Goal: Communication & Community: Answer question/provide support

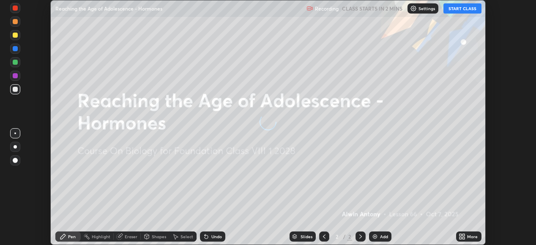
scroll to position [245, 535]
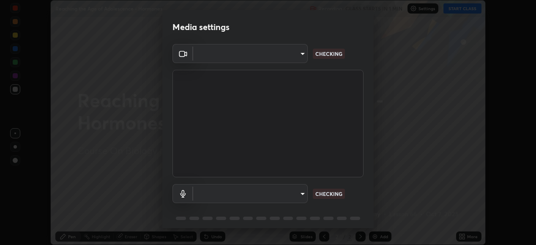
type input "1674d967bf5bfe0c65a51c96eaa310d8c5db01ba72f63f0a3a6b621615c927a6"
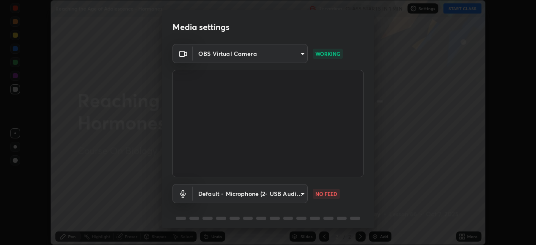
click at [295, 193] on body "Erase all Reaching the Age of Adolescence - Hormones Recording CLASS STARTS IN …" at bounding box center [268, 122] width 536 height 245
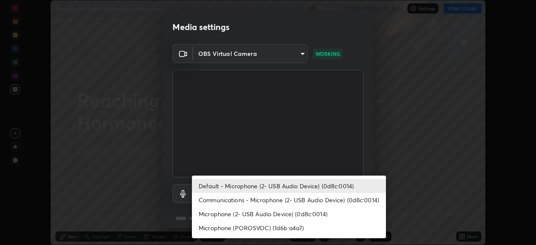
click at [290, 194] on li "Communications - Microphone (2- USB Audio Device) (0d8c:0014)" at bounding box center [289, 200] width 194 height 14
type input "communications"
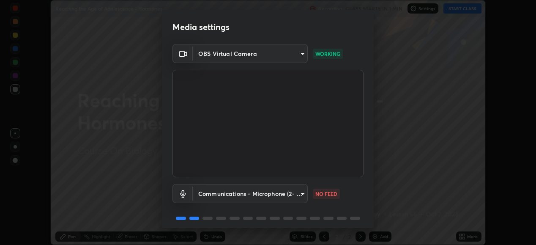
click at [283, 201] on body "Erase all Reaching the Age of Adolescence - Hormones Recording CLASS STARTS IN …" at bounding box center [268, 122] width 536 height 245
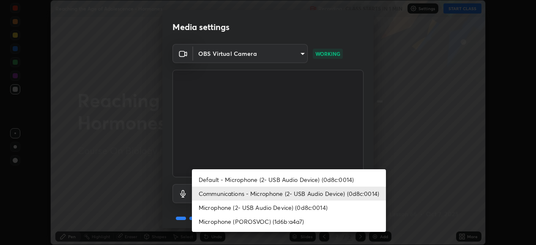
click at [278, 198] on li "Communications - Microphone (2- USB Audio Device) (0d8c:0014)" at bounding box center [289, 193] width 194 height 14
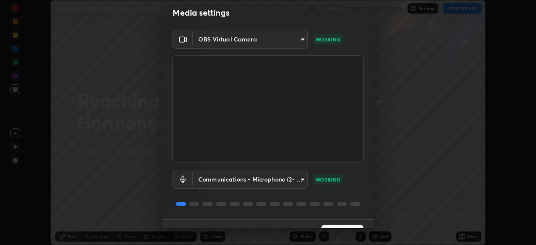
scroll to position [19, 0]
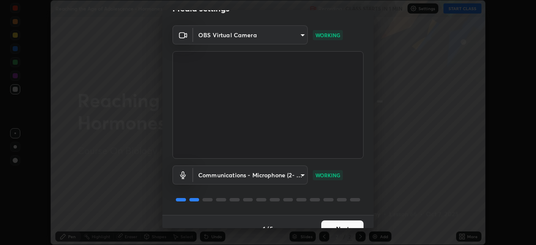
click at [328, 222] on button "Next" at bounding box center [342, 228] width 42 height 17
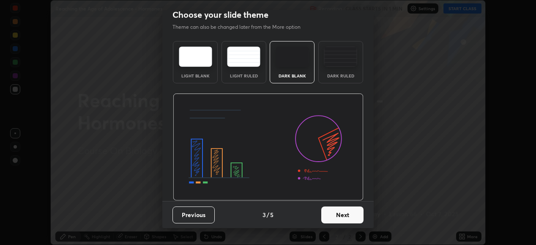
scroll to position [0, 0]
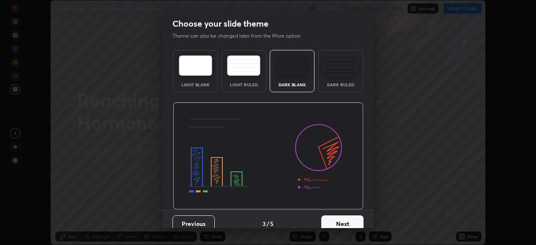
click at [332, 223] on button "Next" at bounding box center [342, 223] width 42 height 17
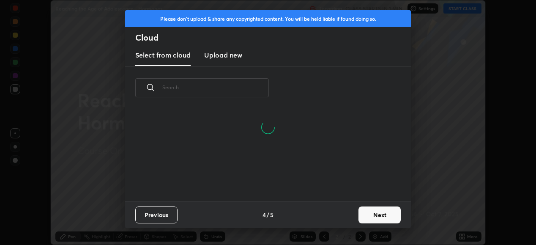
click at [211, 65] on new "Upload new" at bounding box center [223, 55] width 38 height 21
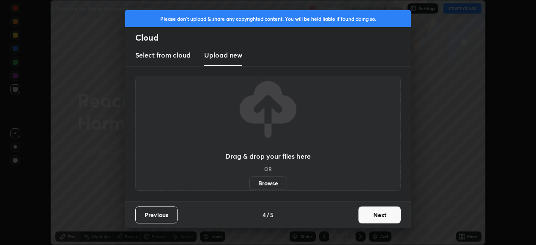
click at [274, 187] on label "Browse" at bounding box center [268, 183] width 38 height 14
click at [249, 187] on input "Browse" at bounding box center [249, 183] width 0 height 14
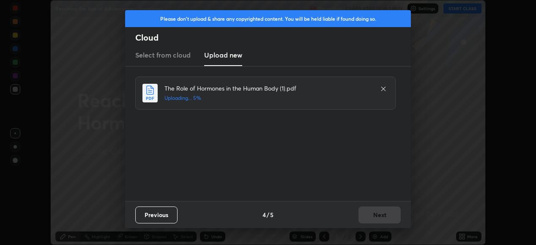
click at [374, 210] on div "Previous 4 / 5 Next" at bounding box center [268, 214] width 286 height 27
click at [372, 214] on div "Previous 4 / 5 Next" at bounding box center [268, 214] width 286 height 27
click at [374, 215] on button "Next" at bounding box center [379, 214] width 42 height 17
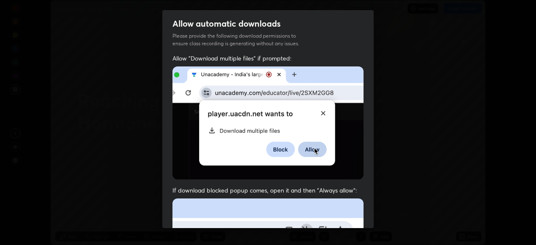
click at [373, 215] on div "Allow automatic downloads Please provide the following download permissions to …" at bounding box center [268, 122] width 536 height 245
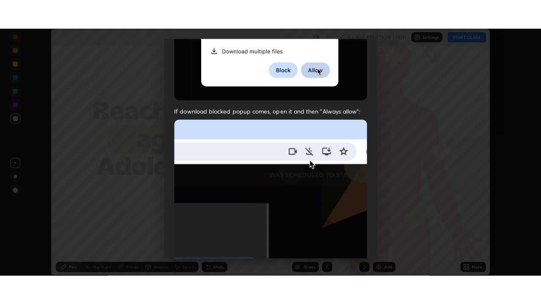
scroll to position [205, 0]
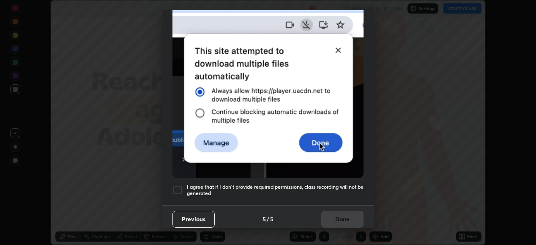
click at [177, 187] on div at bounding box center [177, 190] width 10 height 10
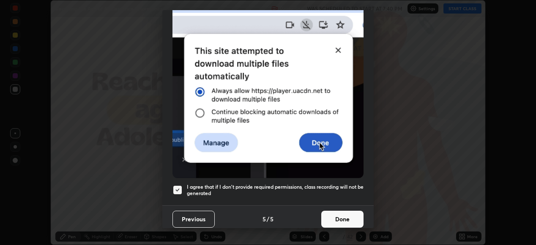
click at [327, 214] on button "Done" at bounding box center [342, 218] width 42 height 17
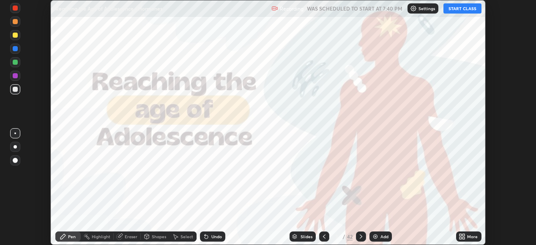
click at [458, 11] on button "START CLASS" at bounding box center [462, 8] width 38 height 10
click at [463, 239] on icon at bounding box center [463, 238] width 2 height 2
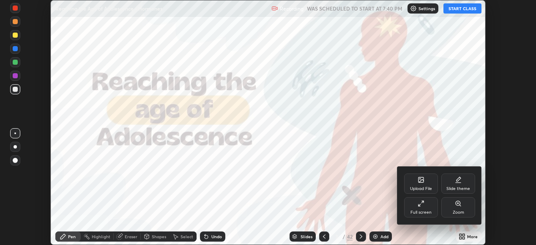
click at [420, 210] on div "Full screen" at bounding box center [420, 212] width 21 height 4
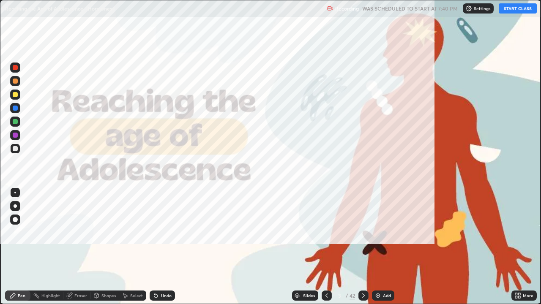
scroll to position [304, 541]
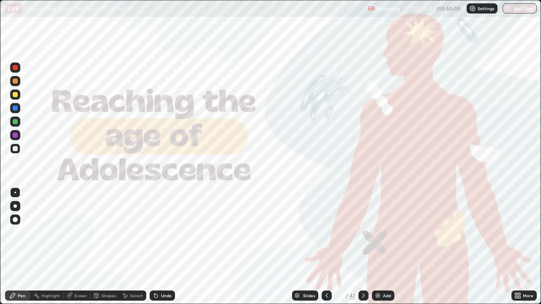
click at [308, 244] on div "Slides" at bounding box center [309, 296] width 12 height 4
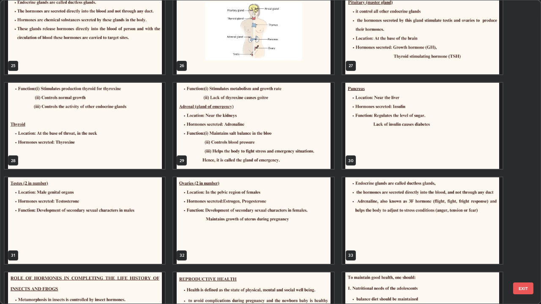
scroll to position [777, 0]
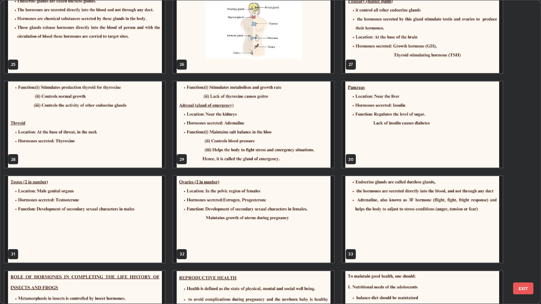
click at [144, 157] on img "grid" at bounding box center [85, 125] width 160 height 87
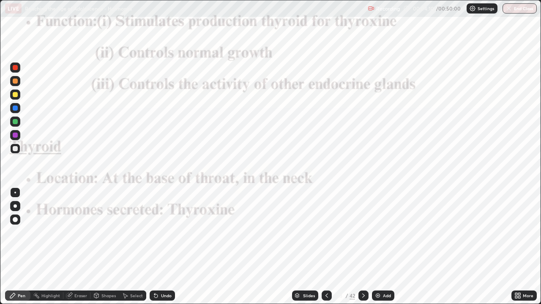
click at [364, 244] on icon at bounding box center [363, 295] width 7 height 7
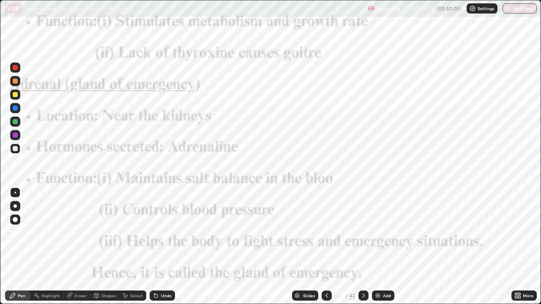
click at [18, 68] on div at bounding box center [15, 68] width 10 height 10
click at [79, 244] on div "Eraser" at bounding box center [80, 296] width 13 height 4
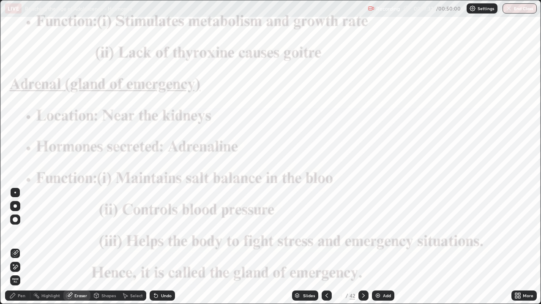
click at [16, 244] on icon at bounding box center [12, 295] width 7 height 7
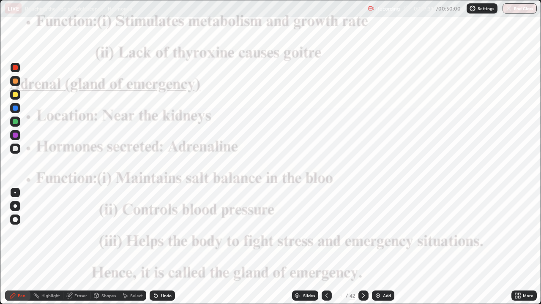
click at [16, 70] on div at bounding box center [15, 67] width 5 height 5
click at [305, 244] on div "Slides" at bounding box center [309, 296] width 12 height 4
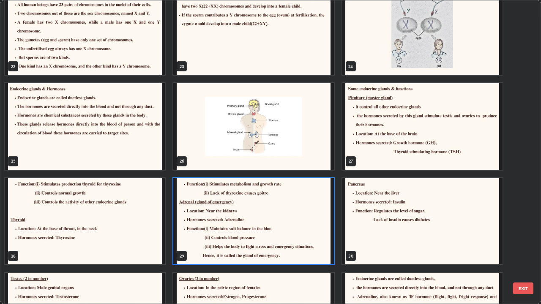
scroll to position [685, 0]
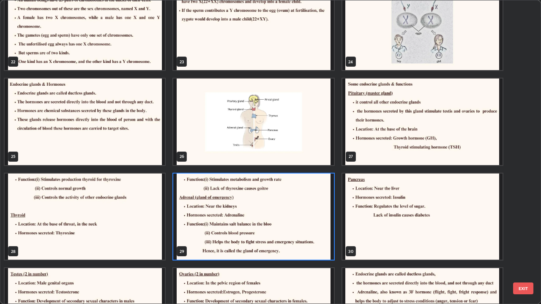
click at [313, 156] on img "grid" at bounding box center [253, 122] width 160 height 87
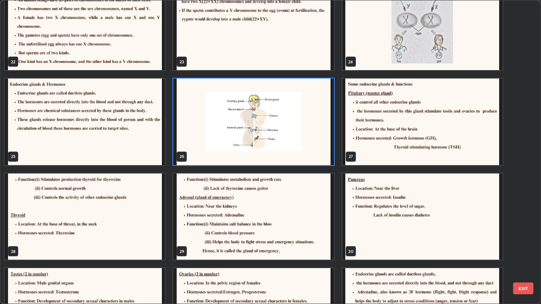
click at [309, 152] on img "grid" at bounding box center [253, 122] width 160 height 87
click at [307, 150] on img "grid" at bounding box center [253, 122] width 160 height 87
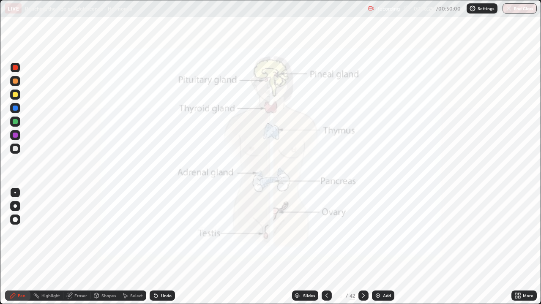
click at [362, 244] on icon at bounding box center [363, 295] width 7 height 7
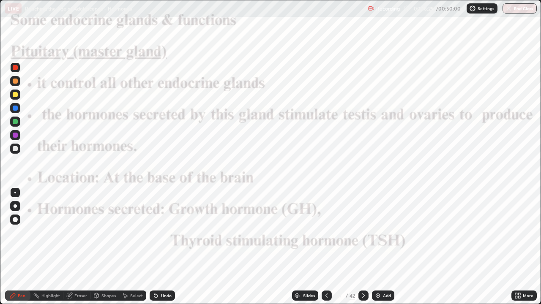
click at [362, 244] on icon at bounding box center [363, 295] width 7 height 7
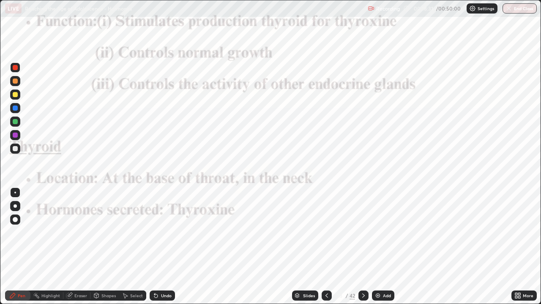
click at [365, 244] on icon at bounding box center [363, 295] width 7 height 7
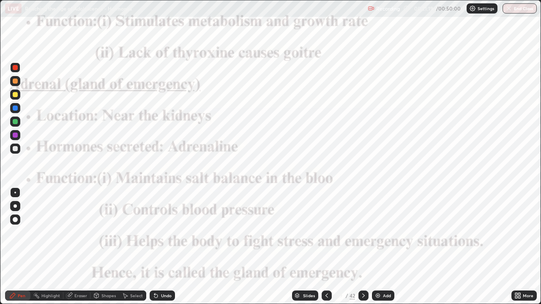
click at [362, 244] on icon at bounding box center [363, 295] width 7 height 7
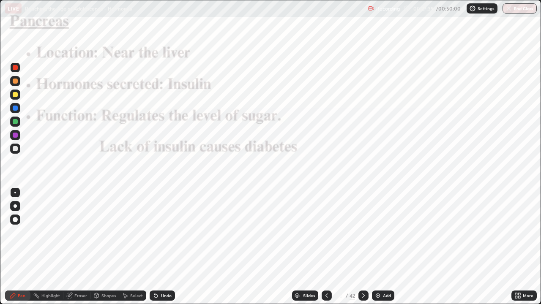
click at [362, 244] on icon at bounding box center [363, 295] width 7 height 7
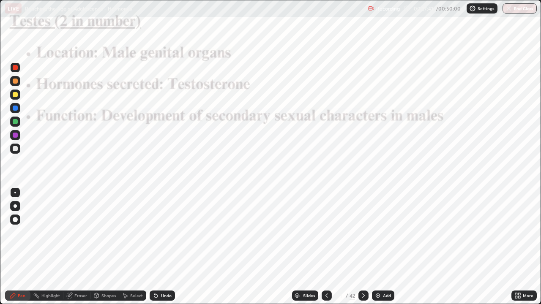
click at [326, 244] on icon at bounding box center [326, 295] width 7 height 7
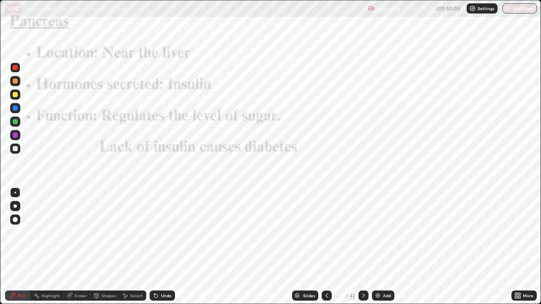
click at [359, 244] on div at bounding box center [363, 296] width 10 height 10
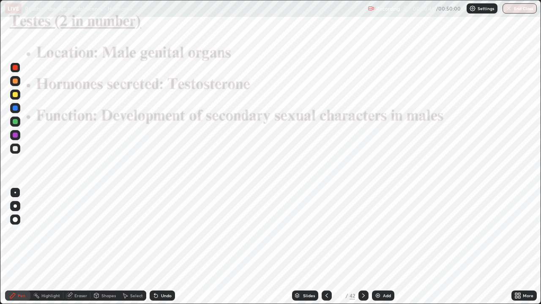
click at [307, 244] on div "Slides" at bounding box center [305, 296] width 26 height 10
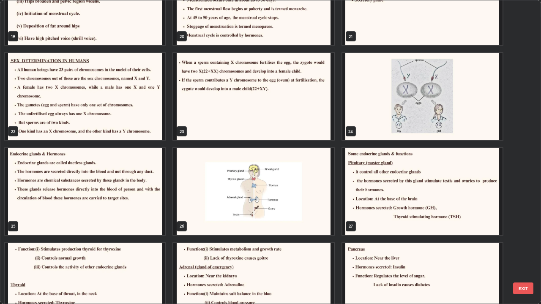
scroll to position [615, 0]
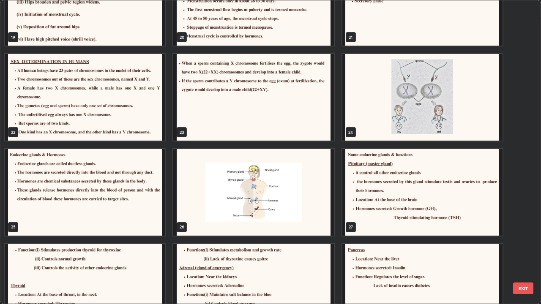
click at [291, 211] on img "grid" at bounding box center [253, 192] width 160 height 87
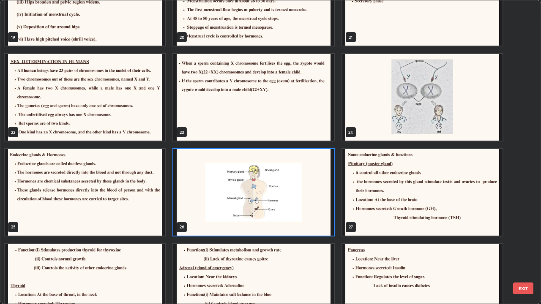
click at [289, 208] on img "grid" at bounding box center [253, 192] width 160 height 87
click at [286, 204] on img "grid" at bounding box center [253, 192] width 160 height 87
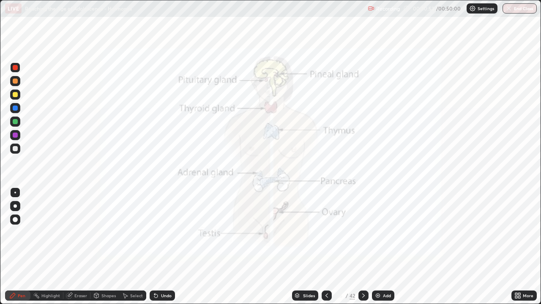
click at [296, 244] on icon at bounding box center [297, 297] width 4 height 1
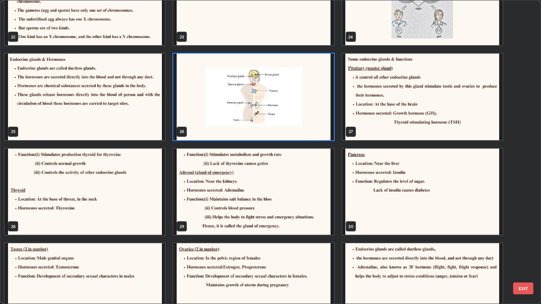
scroll to position [711, 0]
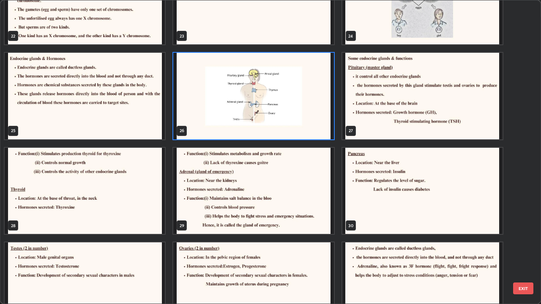
click at [358, 209] on img "grid" at bounding box center [422, 191] width 160 height 87
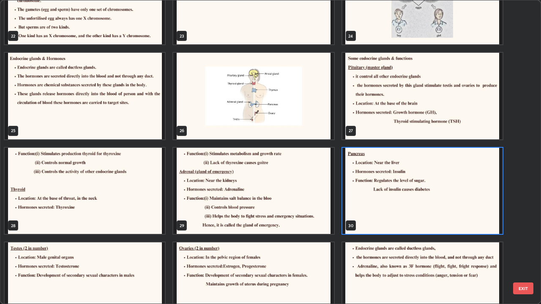
click at [359, 210] on img "grid" at bounding box center [422, 191] width 160 height 87
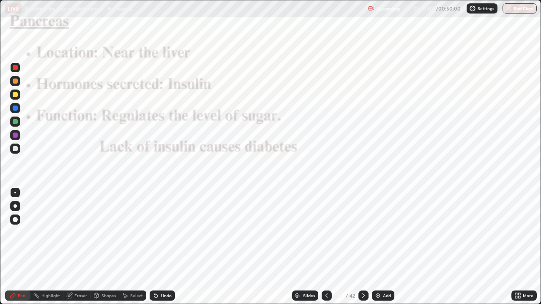
click at [366, 244] on icon at bounding box center [363, 295] width 7 height 7
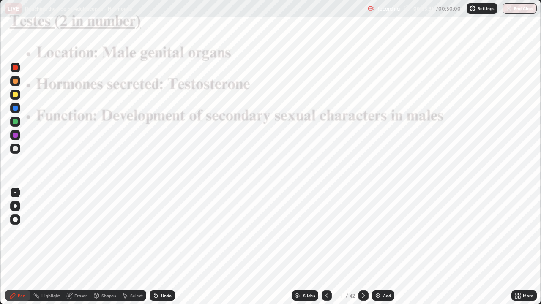
click at [364, 244] on icon at bounding box center [363, 295] width 7 height 7
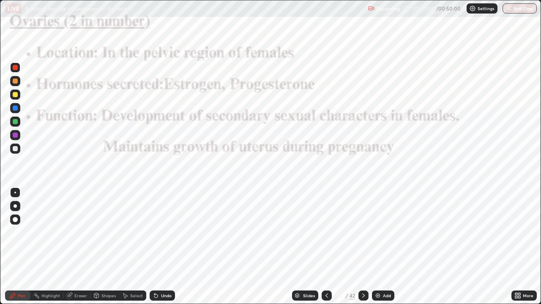
click at [362, 244] on icon at bounding box center [363, 295] width 7 height 7
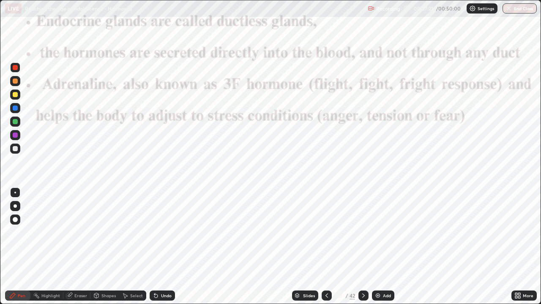
click at [326, 244] on icon at bounding box center [326, 295] width 7 height 7
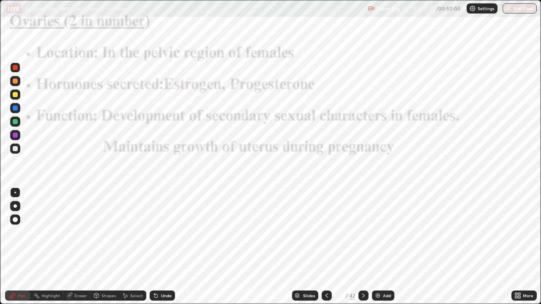
click at [309, 244] on div "Slides" at bounding box center [309, 296] width 12 height 4
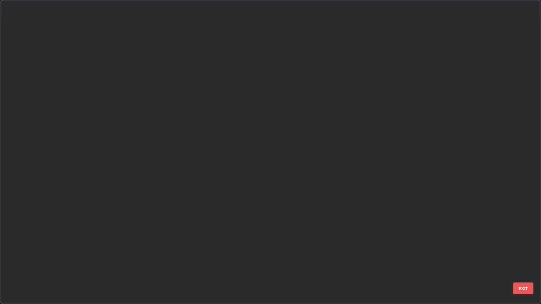
scroll to position [301, 536]
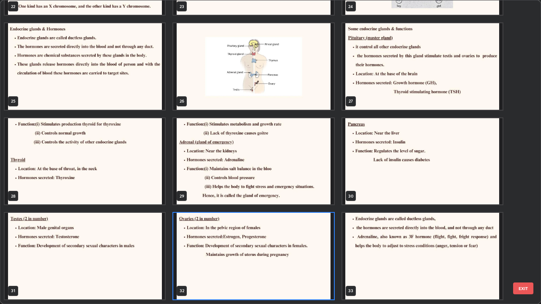
click at [312, 103] on img "grid" at bounding box center [253, 66] width 160 height 87
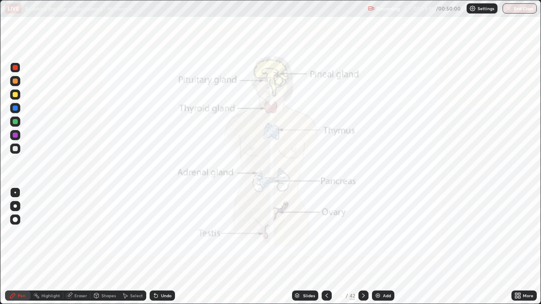
click at [313, 244] on div "Slides" at bounding box center [305, 296] width 26 height 10
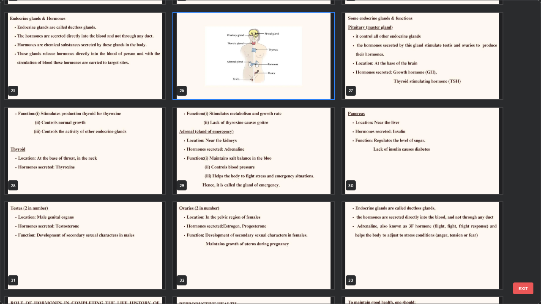
scroll to position [760, 0]
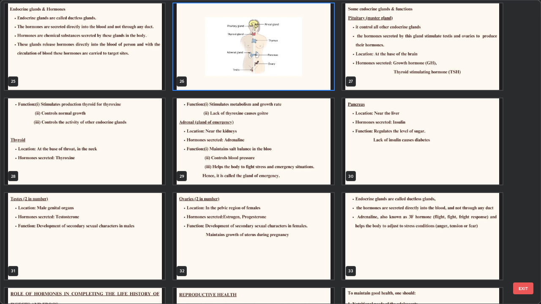
click at [283, 226] on img "grid" at bounding box center [253, 236] width 160 height 87
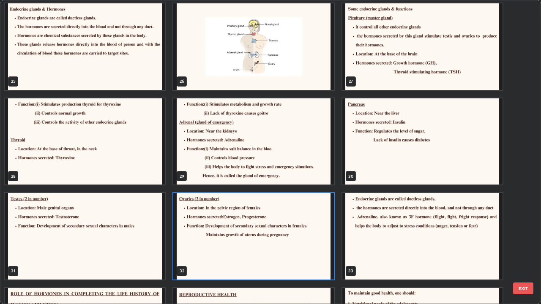
click at [285, 226] on img "grid" at bounding box center [253, 236] width 160 height 87
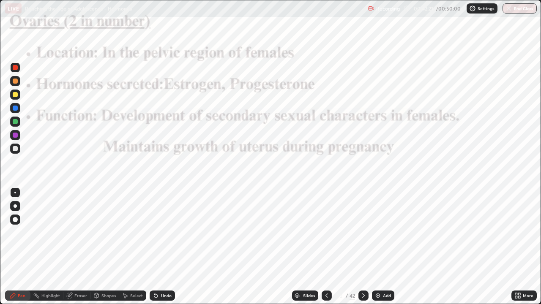
click at [325, 244] on icon at bounding box center [326, 295] width 7 height 7
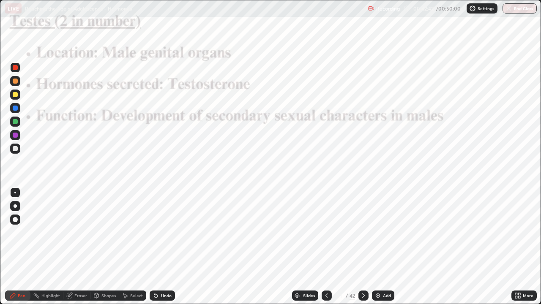
click at [362, 244] on icon at bounding box center [363, 295] width 7 height 7
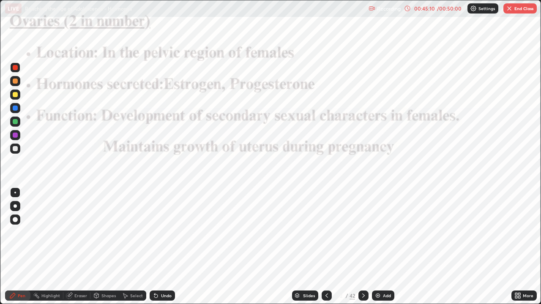
click at [521, 11] on button "End Class" at bounding box center [519, 8] width 33 height 10
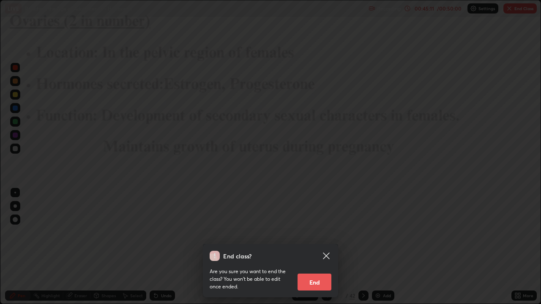
click at [324, 244] on button "End" at bounding box center [314, 282] width 34 height 17
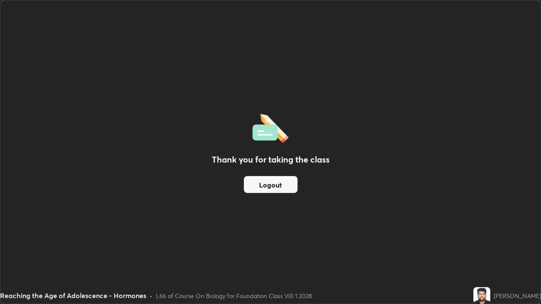
click at [286, 193] on button "Logout" at bounding box center [271, 184] width 54 height 17
